Goal: Information Seeking & Learning: Get advice/opinions

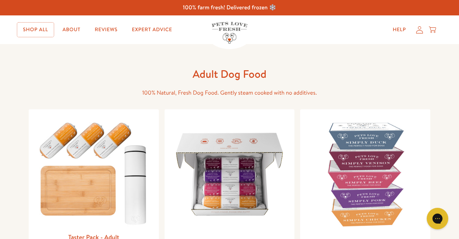
click at [32, 31] on link "Shop All" at bounding box center [35, 30] width 37 height 14
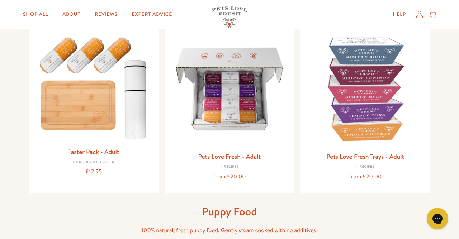
click at [362, 162] on h3 "Pets Love Fresh Trays - Adult" at bounding box center [365, 156] width 119 height 11
click at [369, 149] on img at bounding box center [365, 89] width 119 height 119
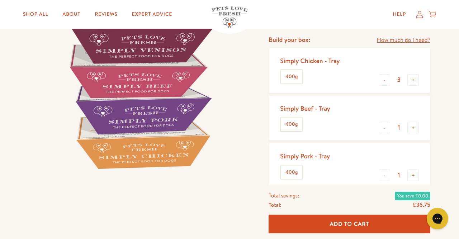
scroll to position [110, 0]
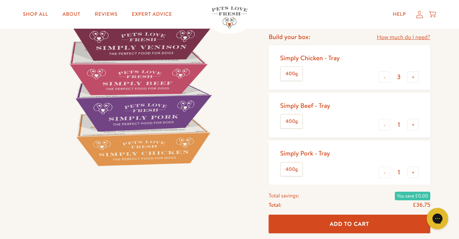
click at [386, 83] on button "-" at bounding box center [384, 76] width 11 height 11
click at [383, 83] on button "-" at bounding box center [384, 76] width 11 height 11
type input "1"
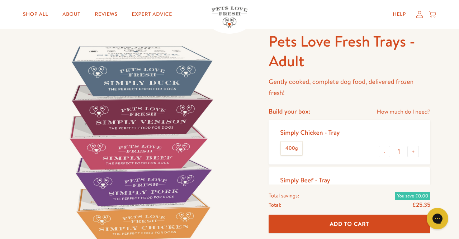
scroll to position [0, 0]
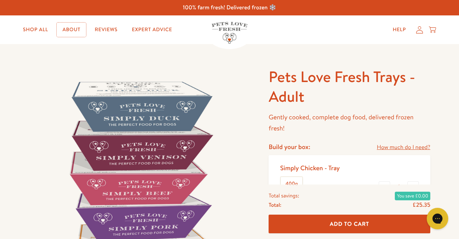
click at [79, 32] on link "About" at bounding box center [71, 30] width 29 height 14
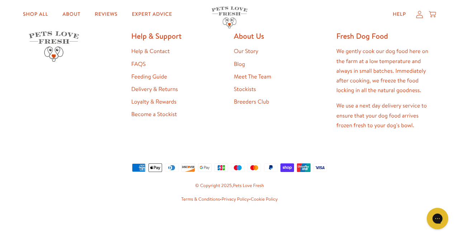
scroll to position [2379, 0]
click at [167, 81] on link "Feeding Guide" at bounding box center [149, 77] width 36 height 8
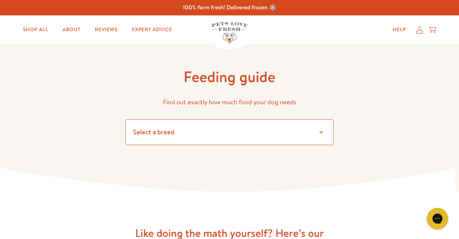
click at [324, 145] on select "Select a breed Affenpinscher Afghan hound Airedale terrier Akita Alaskan Malamu…" at bounding box center [230, 133] width 208 height 26
select select "7"
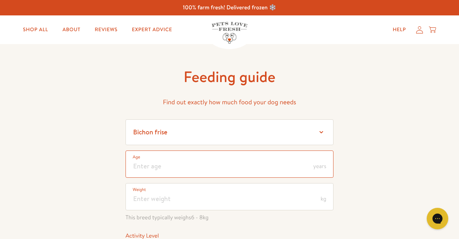
click at [282, 178] on input "number" at bounding box center [230, 164] width 208 height 27
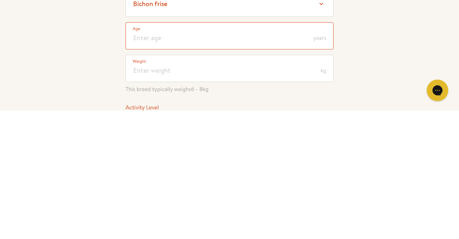
scroll to position [2, 0]
type input "5"
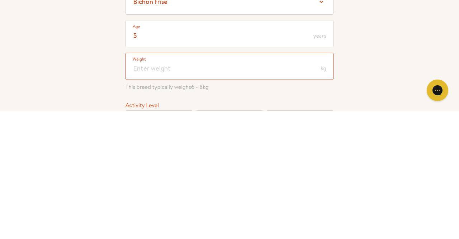
click at [211, 209] on input "number" at bounding box center [230, 194] width 208 height 27
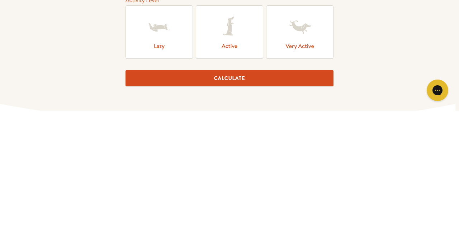
scroll to position [108, 0]
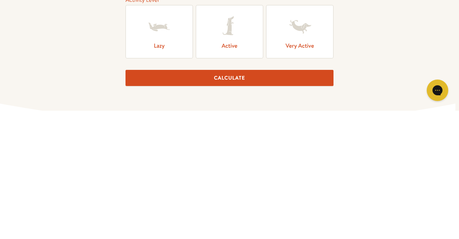
type input "7"
click at [237, 170] on icon at bounding box center [229, 155] width 29 height 29
click at [0, 0] on input "Active" at bounding box center [0, 0] width 0 height 0
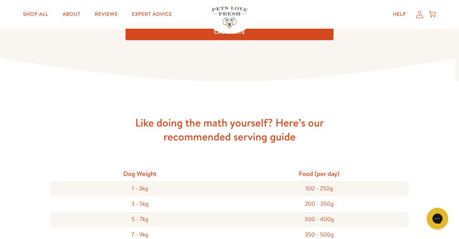
scroll to position [282, 0]
click at [228, 40] on button "Calculate" at bounding box center [230, 32] width 208 height 16
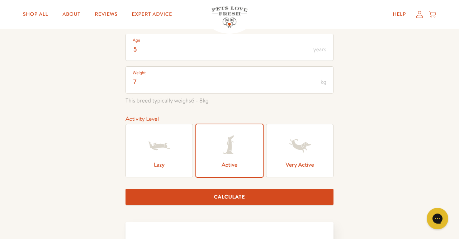
scroll to position [0, 0]
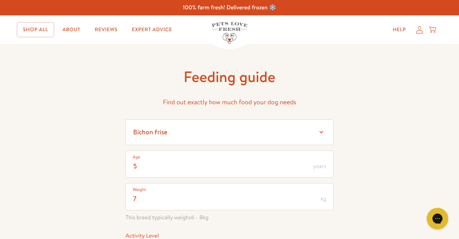
click at [31, 31] on link "Shop All" at bounding box center [35, 30] width 37 height 14
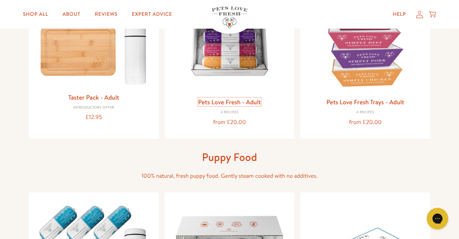
click at [259, 107] on link "Pets Love Fresh - Adult" at bounding box center [229, 102] width 63 height 9
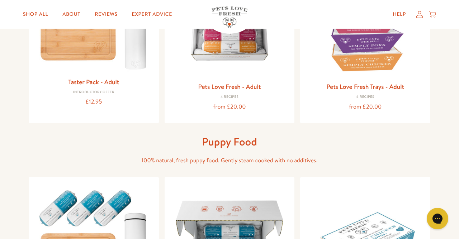
scroll to position [174, 0]
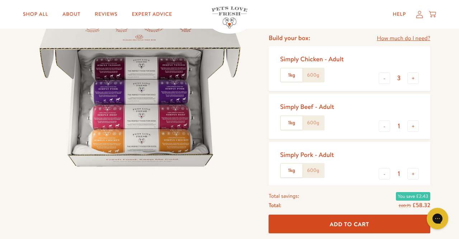
scroll to position [90, 0]
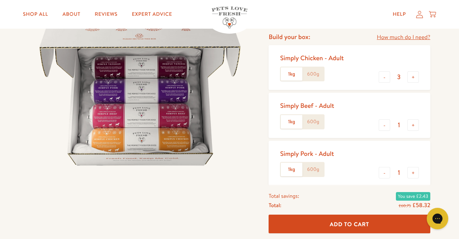
click at [315, 81] on label "600g" at bounding box center [314, 74] width 22 height 14
click at [0, 0] on input "600g" at bounding box center [0, 0] width 0 height 0
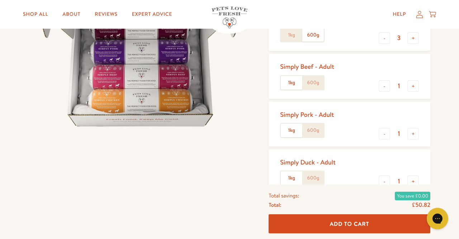
scroll to position [130, 0]
click at [319, 89] on label "600g" at bounding box center [314, 83] width 22 height 14
click at [0, 0] on input "600g" at bounding box center [0, 0] width 0 height 0
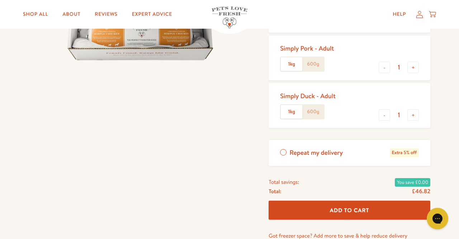
scroll to position [196, 0]
click at [314, 71] on label "600g" at bounding box center [314, 64] width 22 height 14
click at [0, 0] on input "600g" at bounding box center [0, 0] width 0 height 0
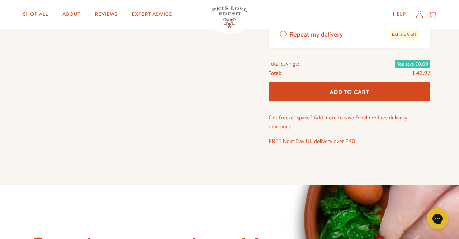
scroll to position [313, 0]
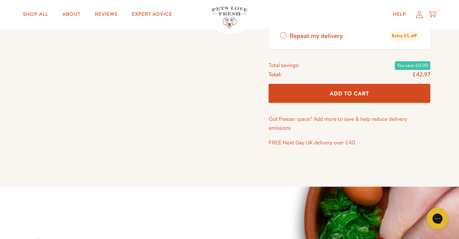
click at [0, 0] on input "600g" at bounding box center [0, 0] width 0 height 0
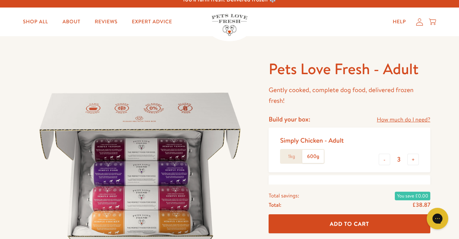
scroll to position [0, 0]
